Goal: Navigation & Orientation: Go to known website

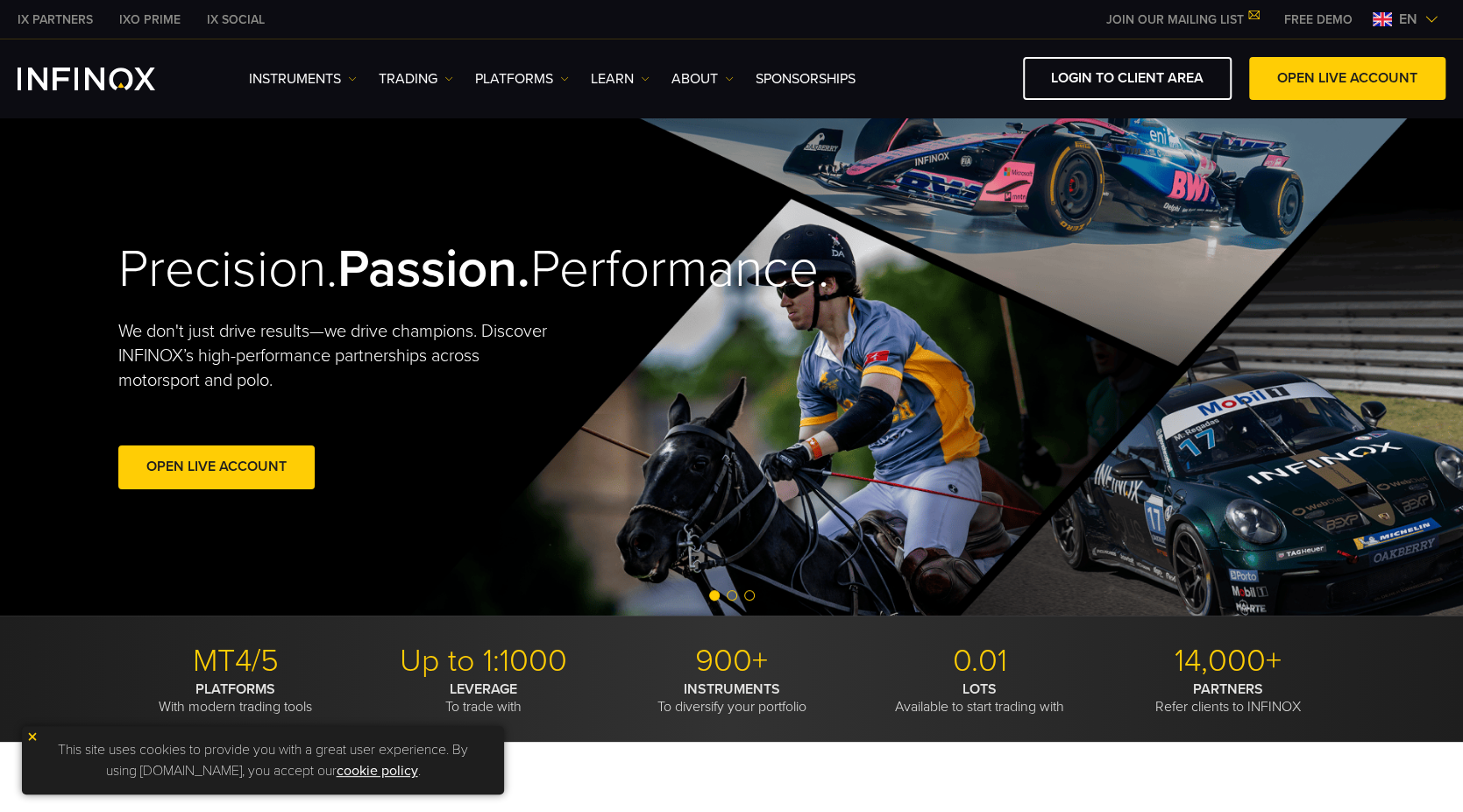
click at [958, 23] on div "IX PARTNERS IXO PRIME IX SOCIAL JOIN OUR MAILING LIST Never Miss a Trading Oppo…" at bounding box center [731, 19] width 1428 height 38
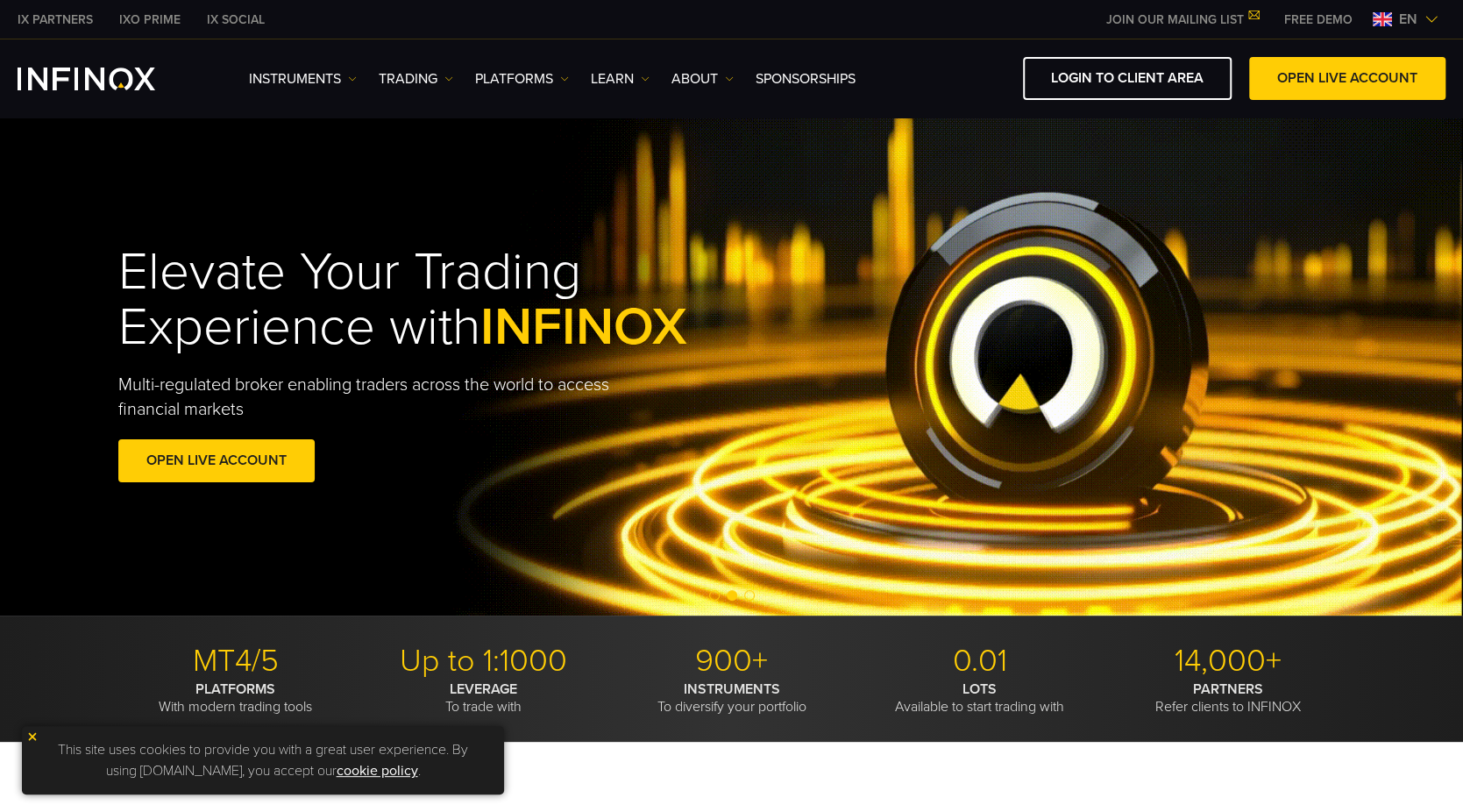
click at [60, 13] on link "IX PARTNERS" at bounding box center [55, 20] width 101 height 19
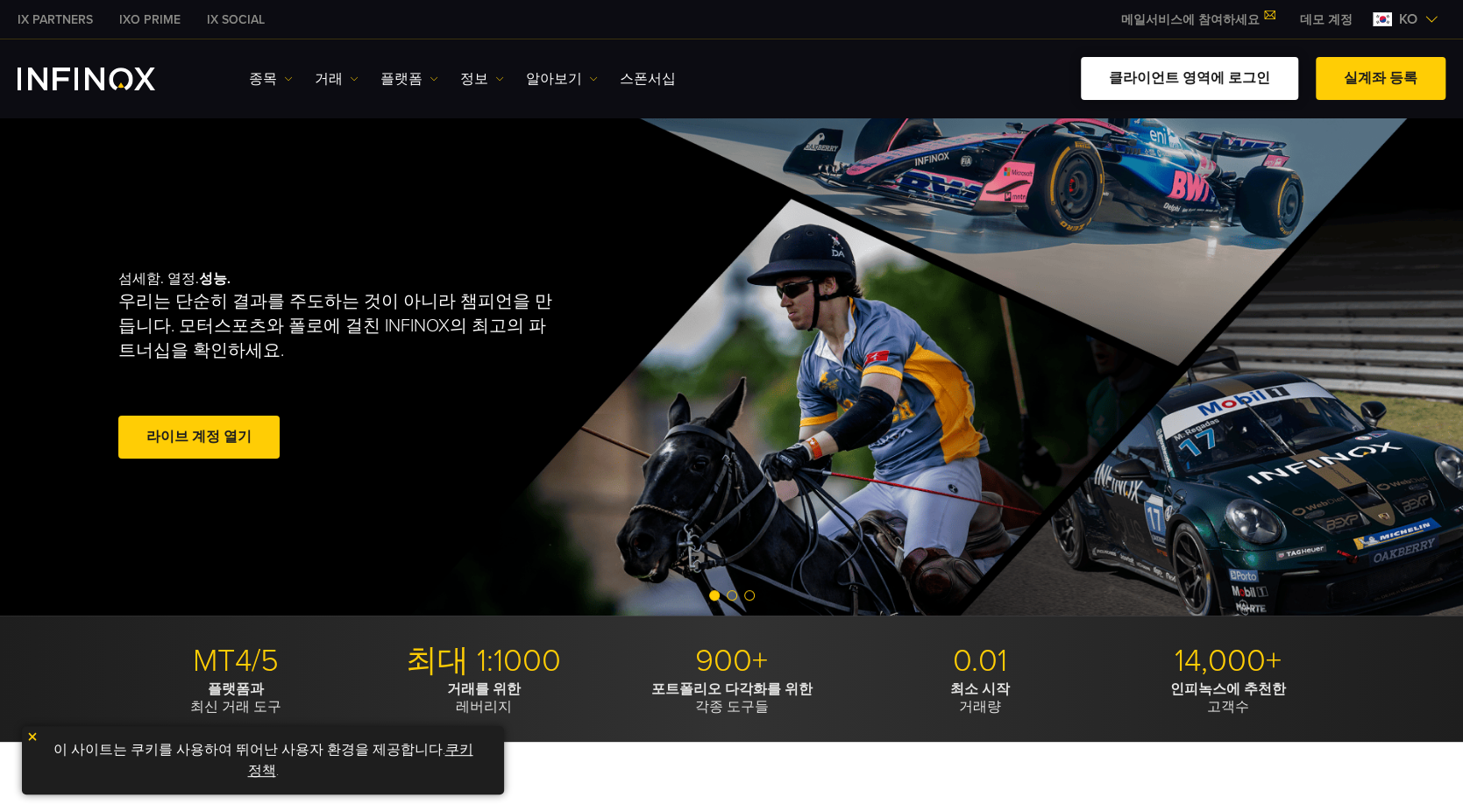
click at [1240, 77] on link "클라이언트 영역에 로그인" at bounding box center [1190, 78] width 218 height 43
